Goal: Task Accomplishment & Management: Use online tool/utility

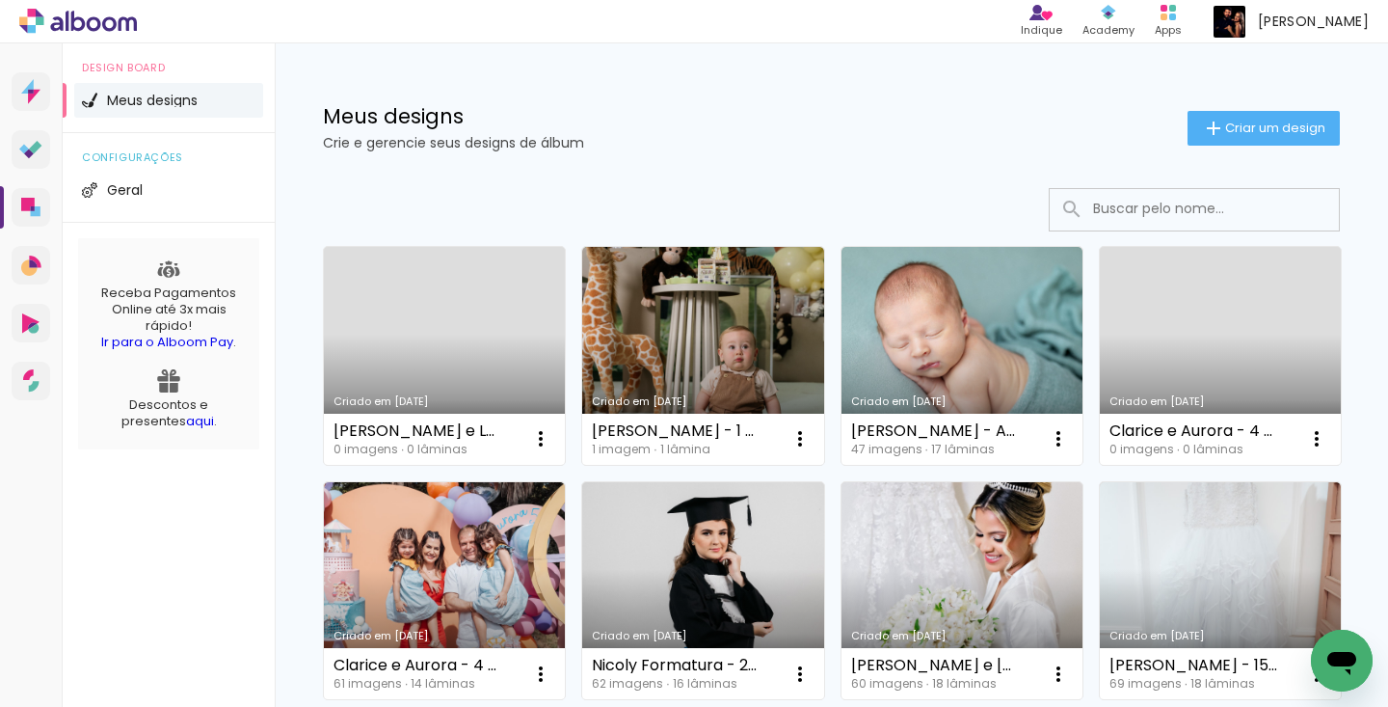
click at [1087, 307] on div "Criado em [DATE] Frederico - Acompanhamento 47 imagens ∙ 17 lâminas Abrir Fazer…" at bounding box center [961, 354] width 258 height 235
click at [1027, 316] on link "Criado em [DATE]" at bounding box center [962, 356] width 241 height 218
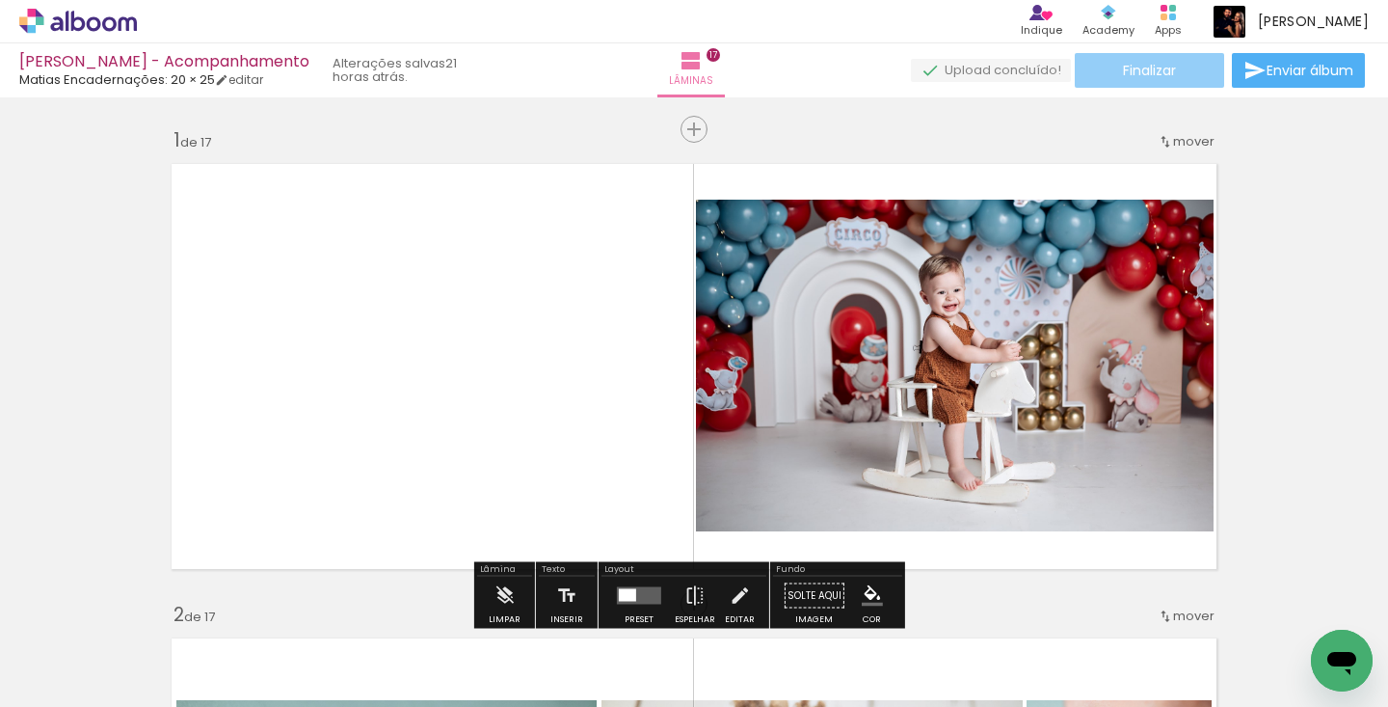
click at [1171, 73] on paper-button "Finalizar" at bounding box center [1149, 70] width 149 height 35
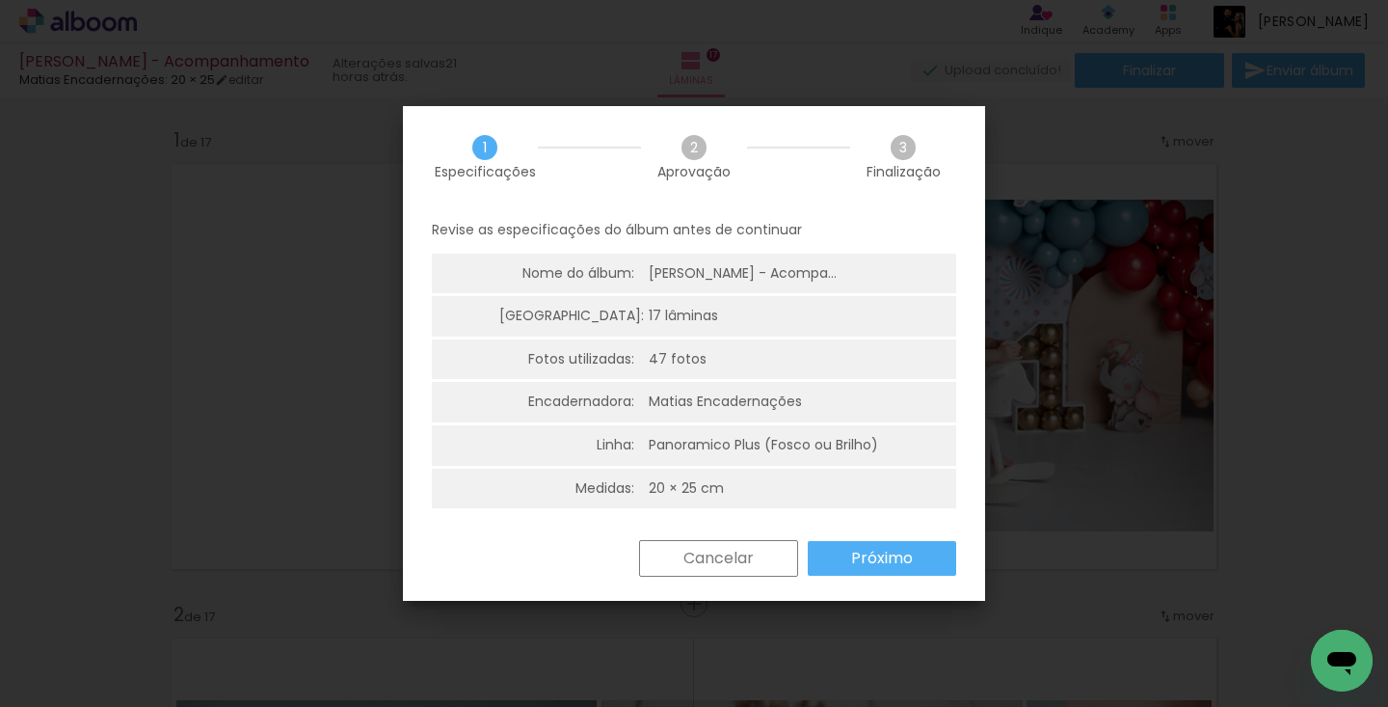
click at [0, 0] on slot "Próximo" at bounding box center [0, 0] width 0 height 0
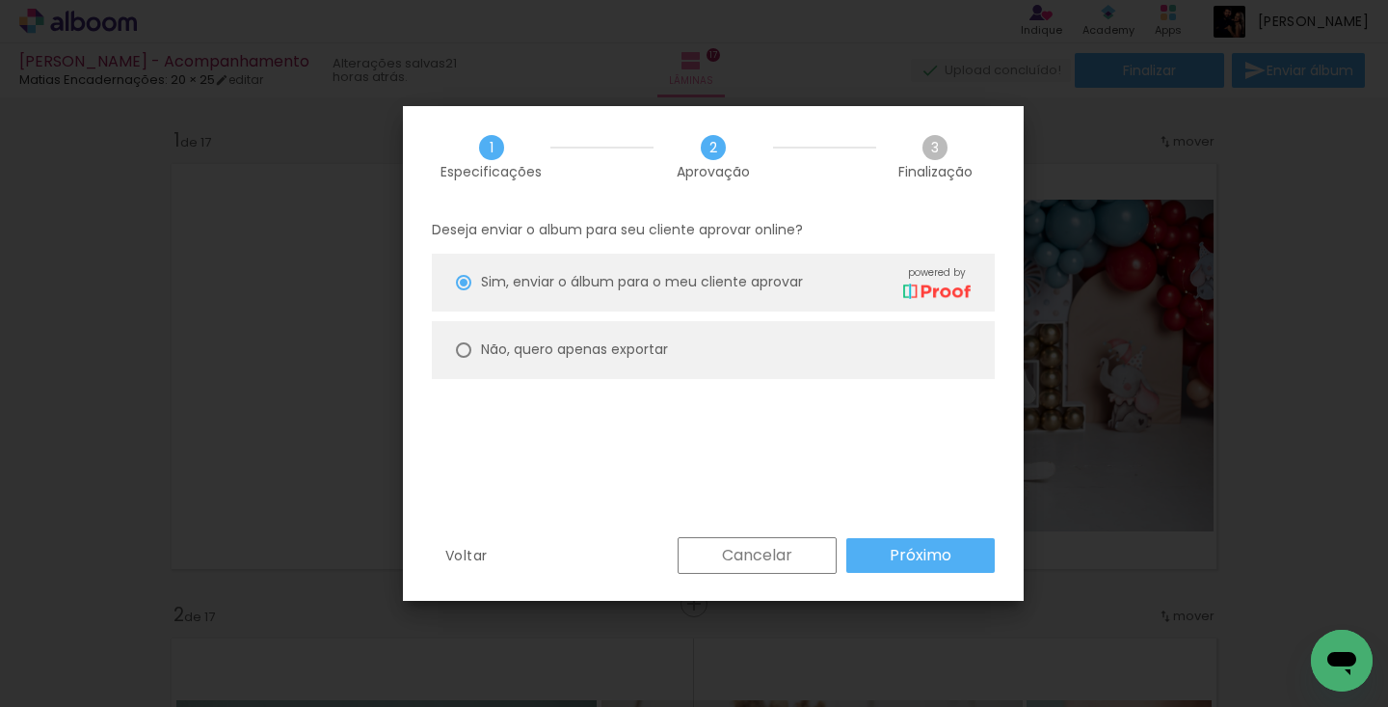
click at [903, 540] on paper-button "Próximo" at bounding box center [920, 555] width 148 height 35
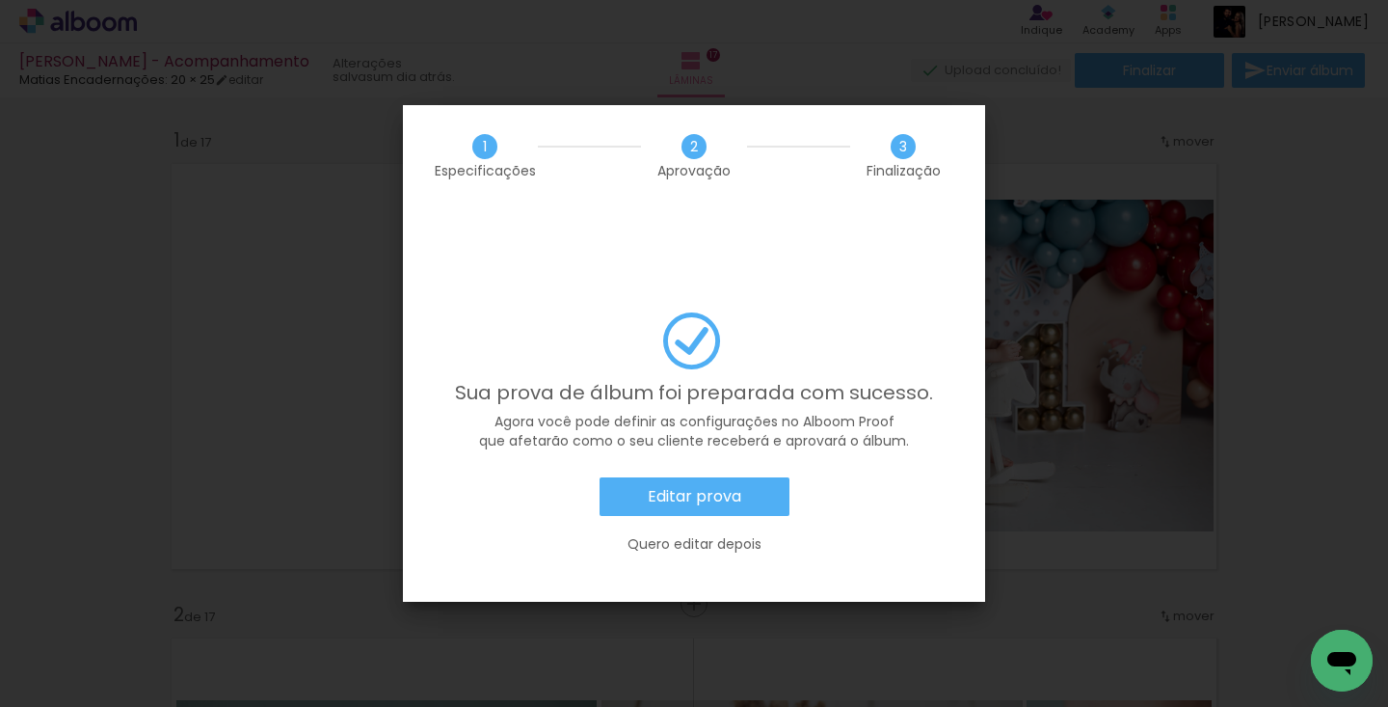
click at [761, 477] on paper-button "Editar prova" at bounding box center [695, 496] width 190 height 39
